Goal: Information Seeking & Learning: Find contact information

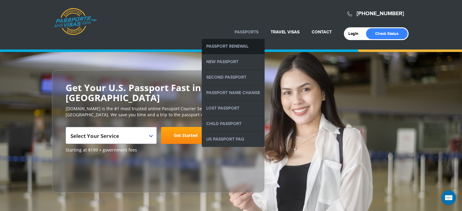
click at [239, 43] on link "Passport Renewal" at bounding box center [233, 46] width 63 height 15
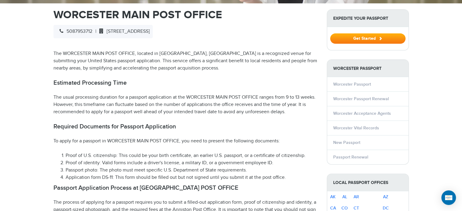
scroll to position [210, 0]
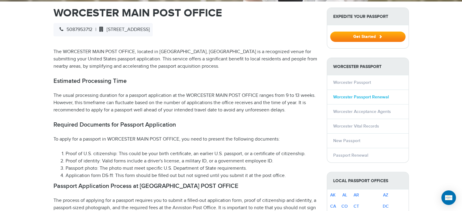
click at [363, 95] on link "Worcester Passport Renewal" at bounding box center [361, 97] width 56 height 5
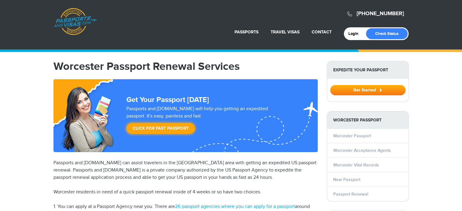
select select "**********"
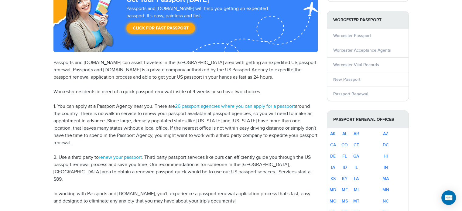
scroll to position [102, 0]
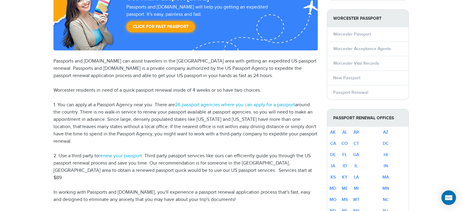
drag, startPoint x: 461, startPoint y: 31, endPoint x: 461, endPoint y: 36, distance: 4.9
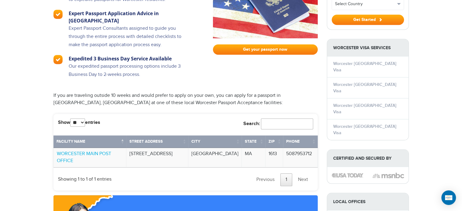
scroll to position [443, 0]
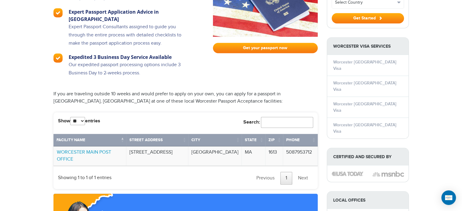
click at [111, 150] on link "WORCESTER MAIN POST OFFICE" at bounding box center [84, 156] width 54 height 13
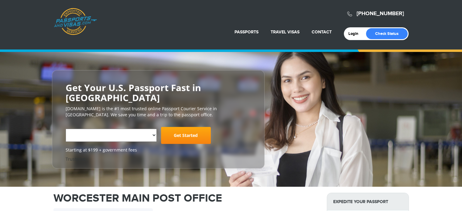
select select "**********"
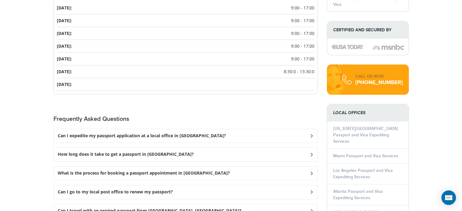
scroll to position [742, 0]
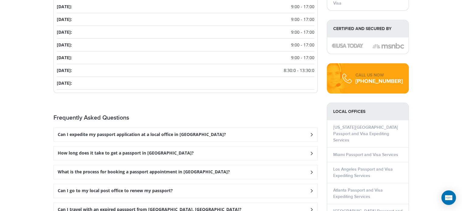
click at [310, 133] on icon at bounding box center [311, 135] width 6 height 4
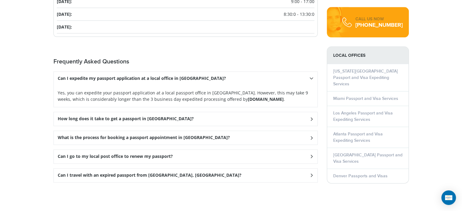
scroll to position [800, 0]
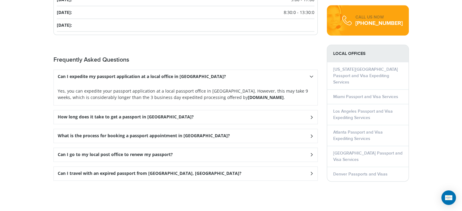
click at [311, 80] on icon at bounding box center [312, 77] width 4 height 6
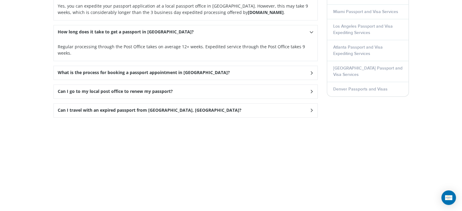
scroll to position [890, 0]
